Goal: Information Seeking & Learning: Check status

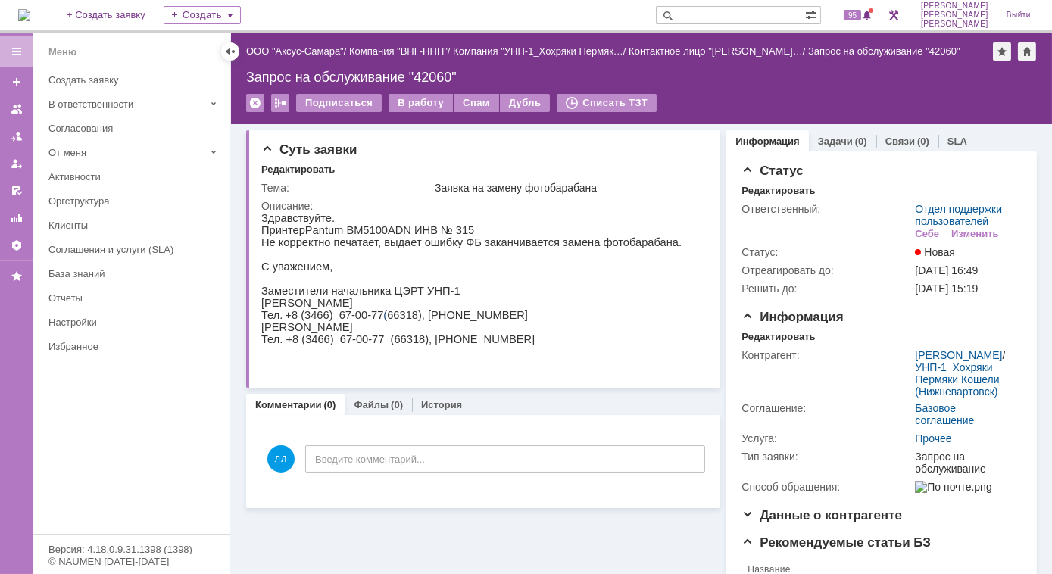
click at [747, 13] on input "text" at bounding box center [730, 15] width 149 height 18
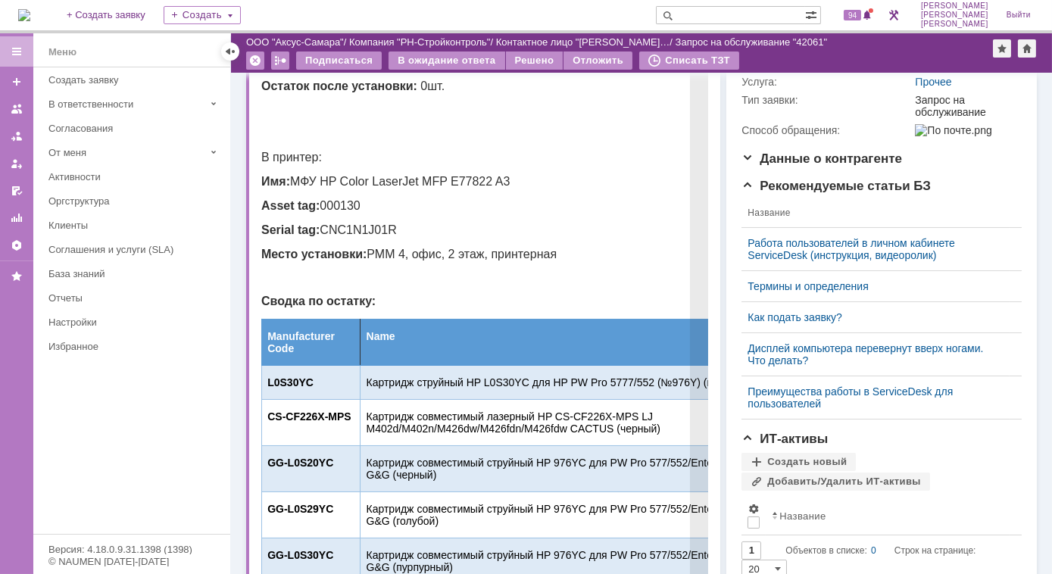
scroll to position [344, 0]
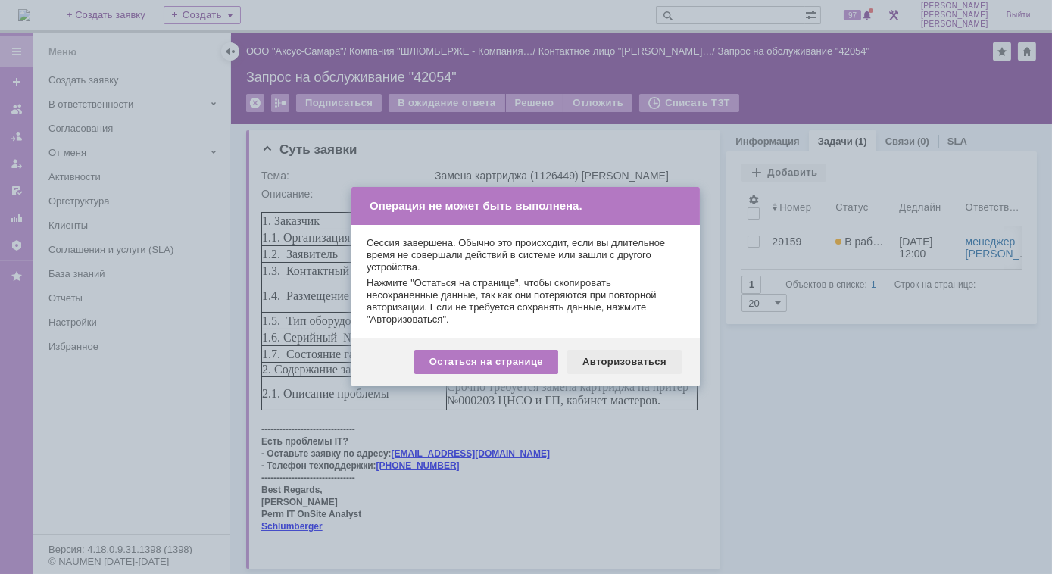
click at [616, 364] on div "Авторизоваться" at bounding box center [624, 362] width 114 height 24
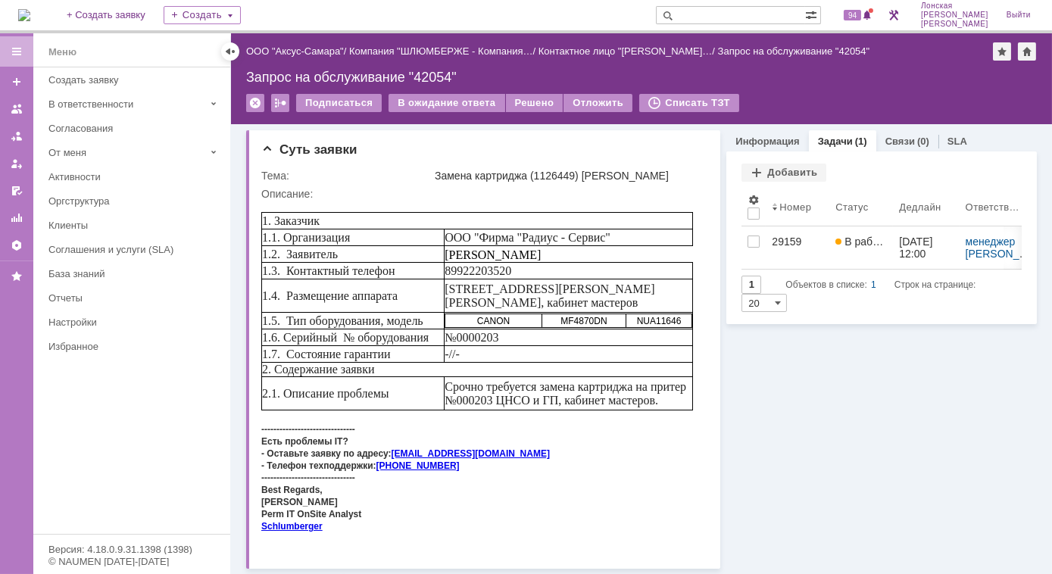
click at [723, 11] on input "text" at bounding box center [730, 15] width 149 height 18
type input "42012"
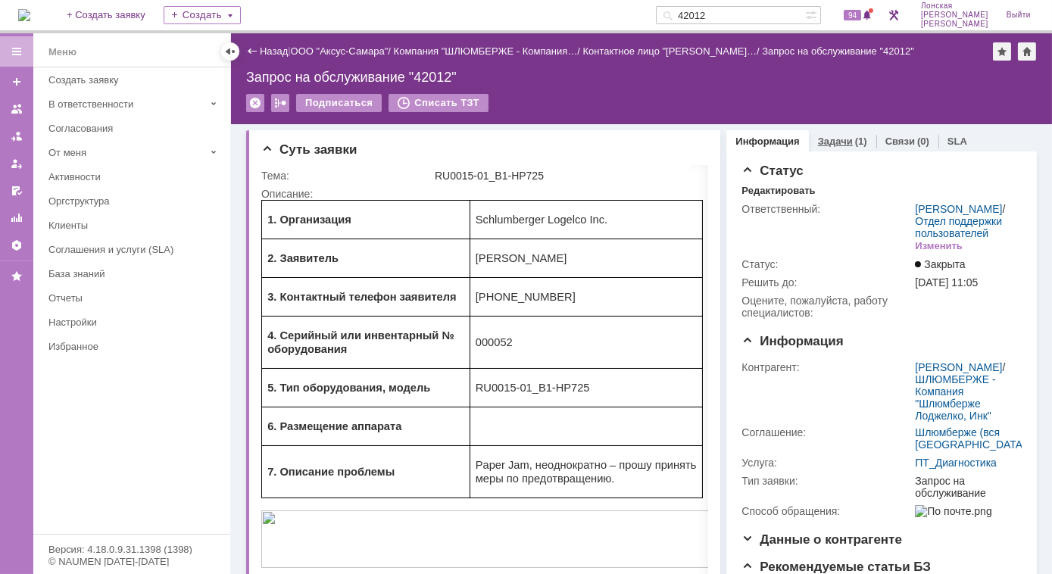
click at [842, 136] on link "Задачи" at bounding box center [835, 141] width 35 height 11
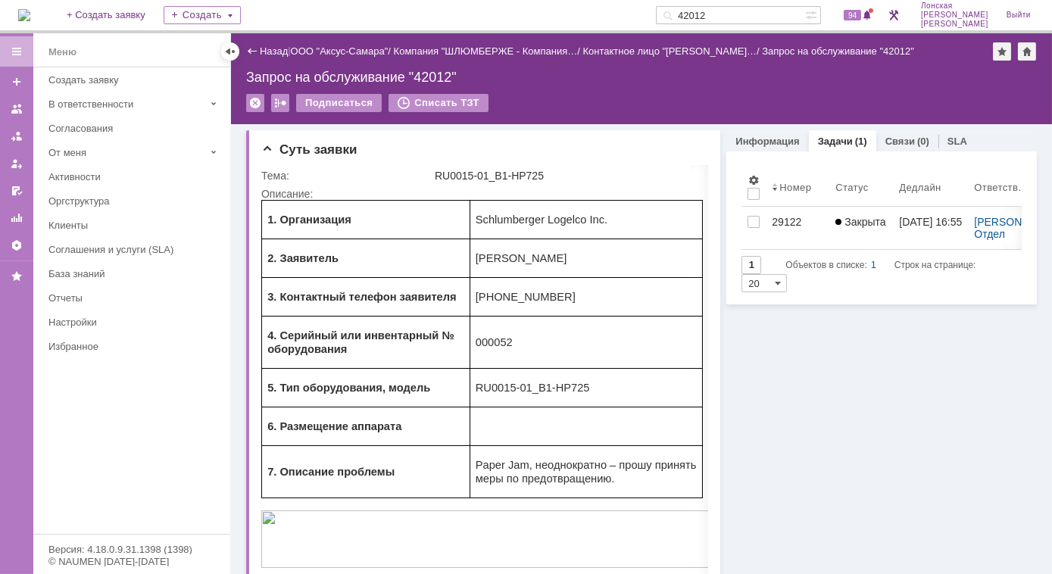
click at [777, 222] on div "29122" at bounding box center [798, 222] width 52 height 12
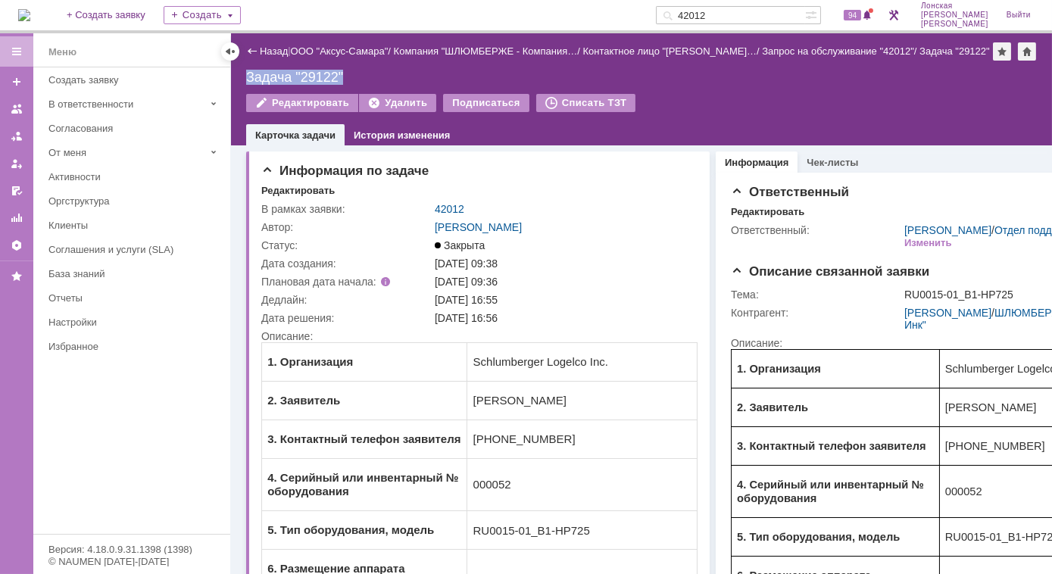
drag, startPoint x: 246, startPoint y: 88, endPoint x: 340, endPoint y: 94, distance: 94.1
click at [340, 85] on div "Задача "29122"" at bounding box center [641, 77] width 791 height 15
copy div "Задача "29122""
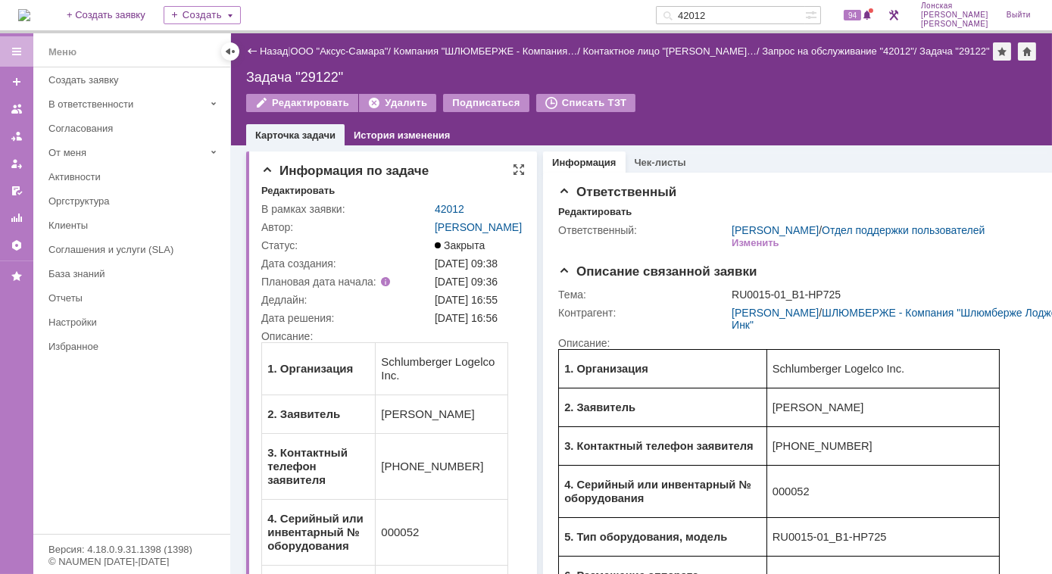
click at [418, 233] on div "Автор:" at bounding box center [346, 227] width 170 height 12
click at [386, 141] on link "История изменения" at bounding box center [402, 135] width 96 height 11
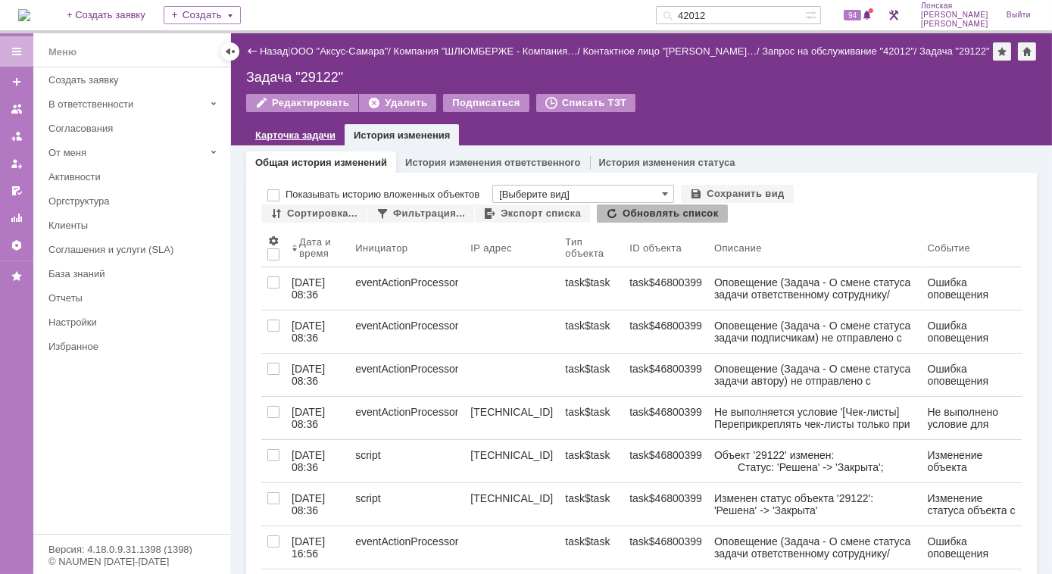
click at [319, 146] on div "Карточка задачи" at bounding box center [295, 135] width 98 height 22
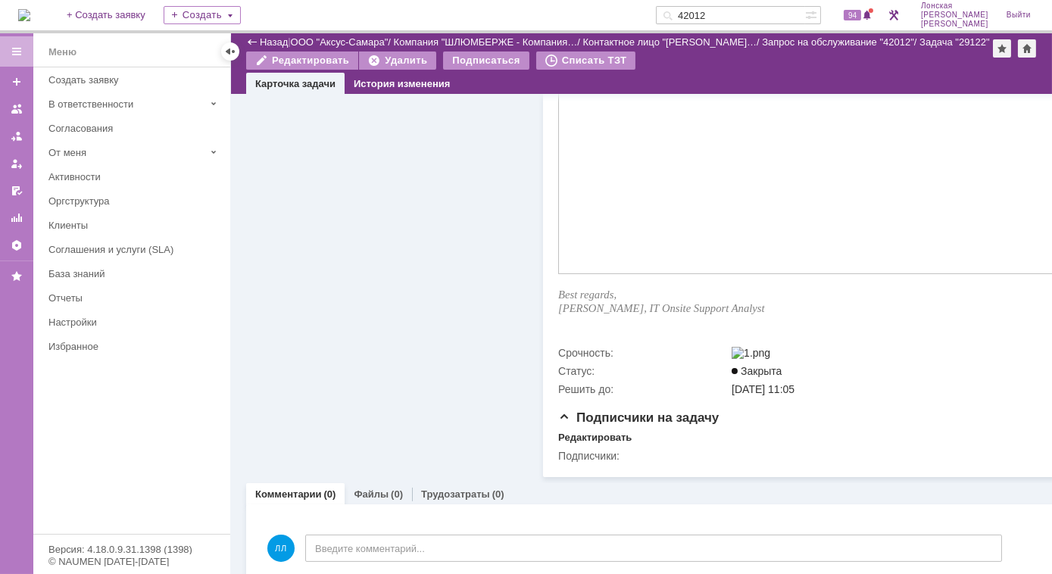
scroll to position [852, 0]
